Goal: Transaction & Acquisition: Purchase product/service

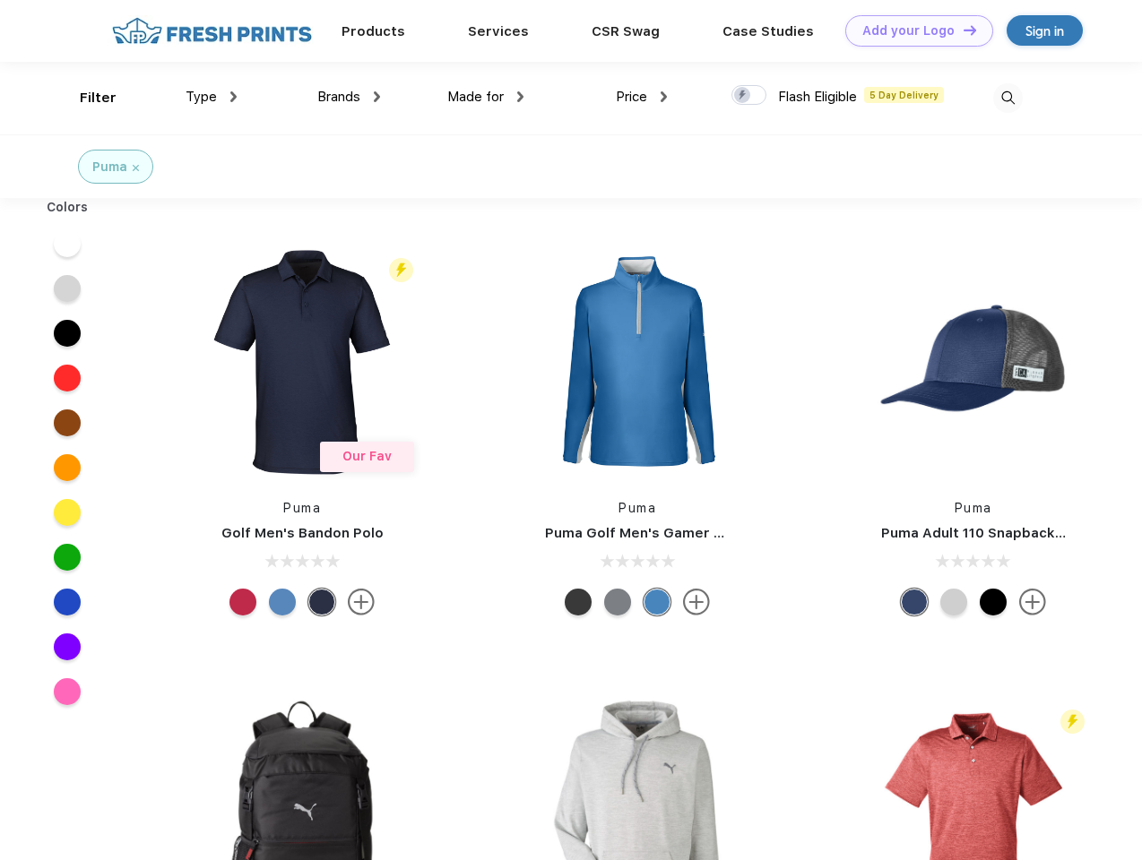
scroll to position [1, 0]
click at [912, 30] on link "Add your Logo Design Tool" at bounding box center [919, 30] width 148 height 31
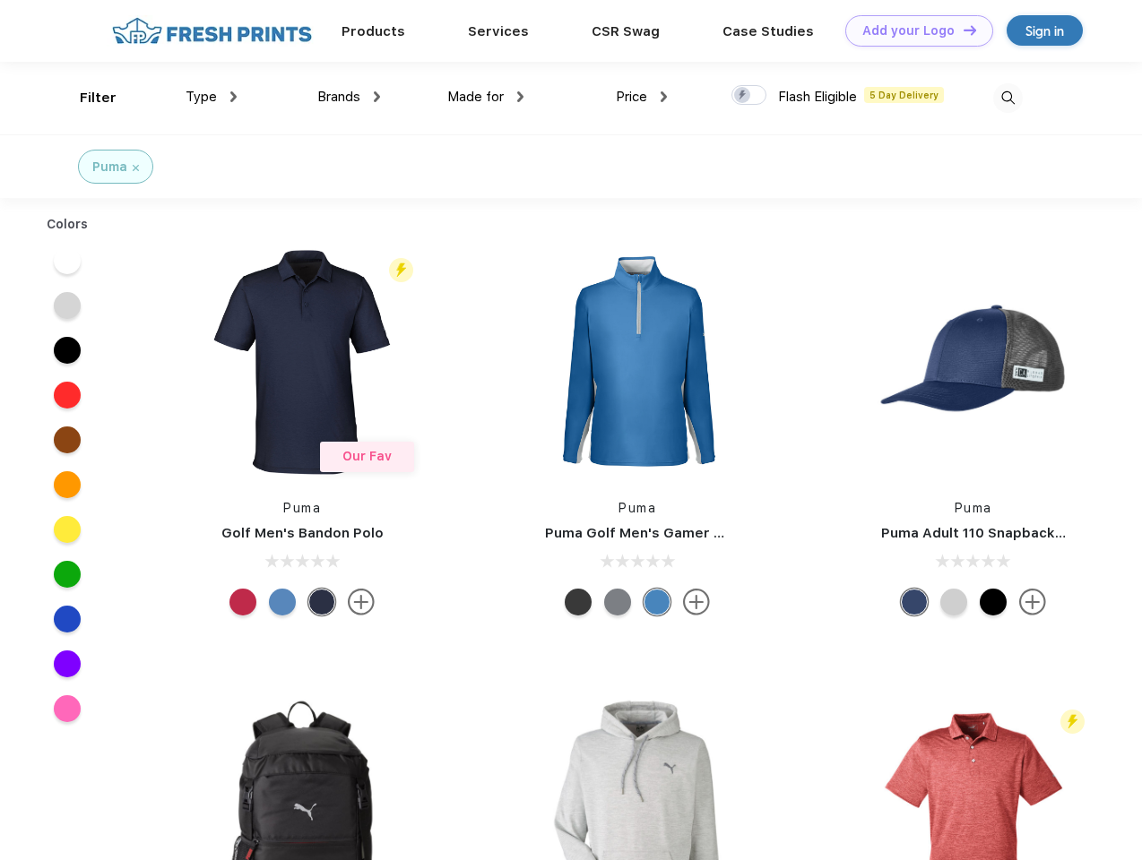
click at [0, 0] on div "Design Tool" at bounding box center [0, 0] width 0 height 0
click at [962, 30] on link "Add your Logo Design Tool" at bounding box center [919, 30] width 148 height 31
click at [86, 98] on div "Filter" at bounding box center [98, 98] width 37 height 21
click at [212, 97] on span "Type" at bounding box center [201, 97] width 31 height 16
click at [349, 97] on span "Brands" at bounding box center [338, 97] width 43 height 16
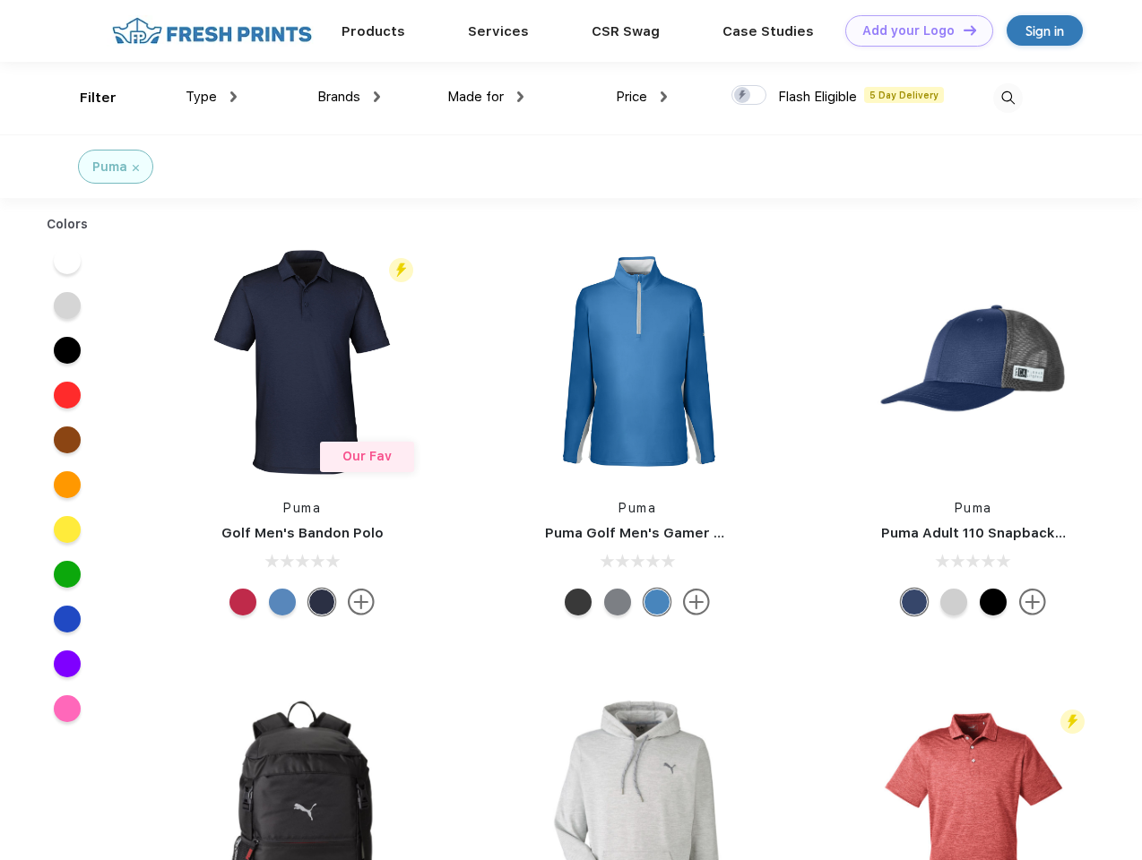
click at [486, 97] on span "Made for" at bounding box center [475, 97] width 56 height 16
click at [642, 97] on span "Price" at bounding box center [631, 97] width 31 height 16
click at [749, 96] on div at bounding box center [748, 95] width 35 height 20
click at [743, 96] on input "checkbox" at bounding box center [737, 90] width 12 height 12
click at [1007, 98] on img at bounding box center [1008, 98] width 30 height 30
